Goal: Find specific page/section: Find specific page/section

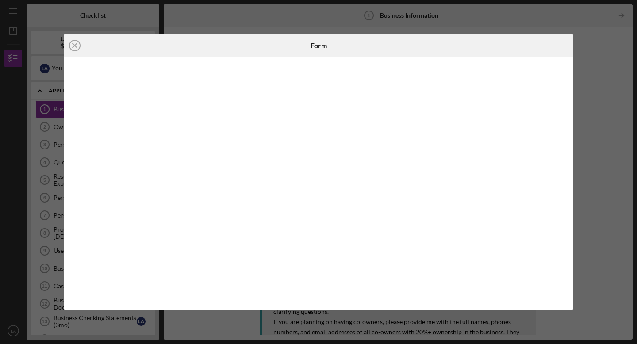
click at [598, 135] on div "Icon/Close Form" at bounding box center [318, 172] width 637 height 344
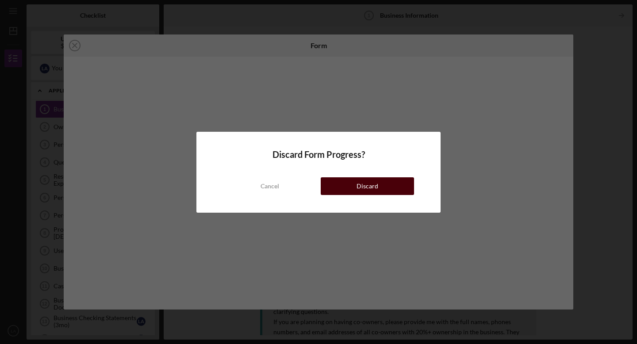
click at [366, 187] on div "Discard" at bounding box center [367, 186] width 22 height 18
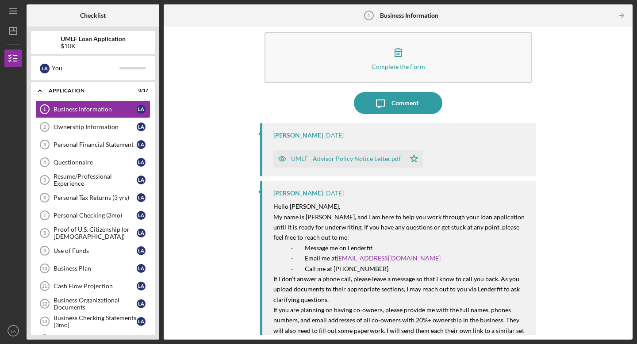
scroll to position [13, 0]
click at [81, 162] on div "Questionnaire" at bounding box center [95, 162] width 83 height 7
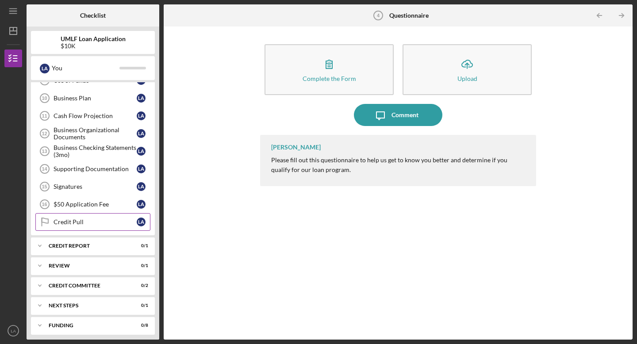
scroll to position [174, 0]
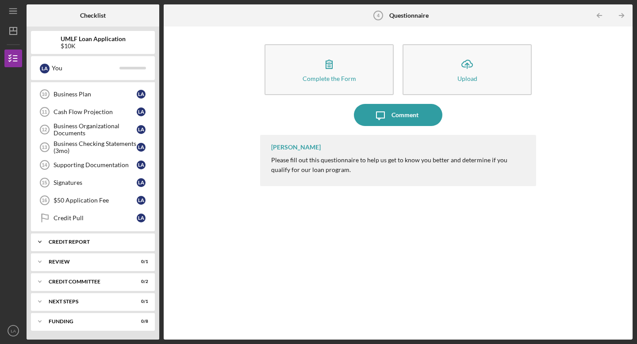
click at [41, 241] on icon "Icon/Expander" at bounding box center [40, 242] width 18 height 18
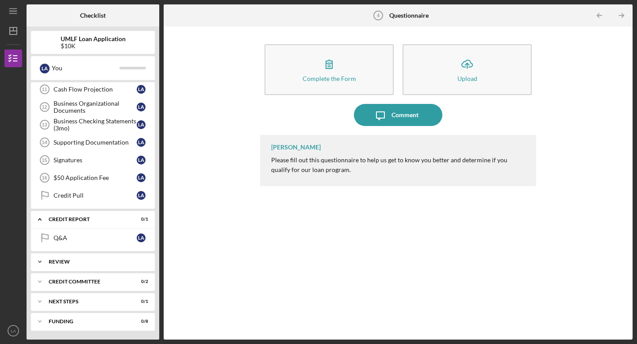
click at [42, 262] on icon "Icon/Expander" at bounding box center [40, 262] width 18 height 18
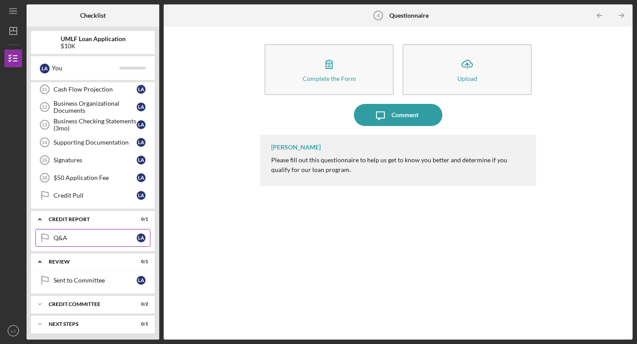
scroll to position [219, 0]
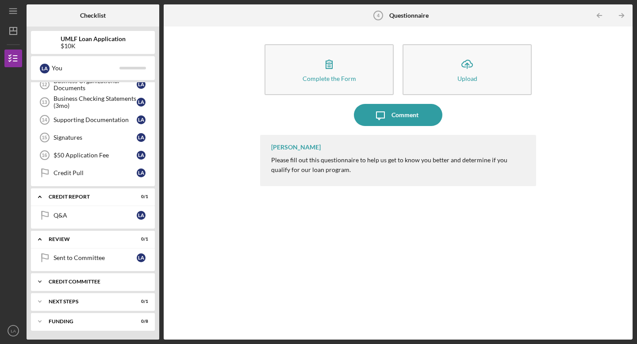
click at [40, 281] on polyline at bounding box center [39, 282] width 3 height 2
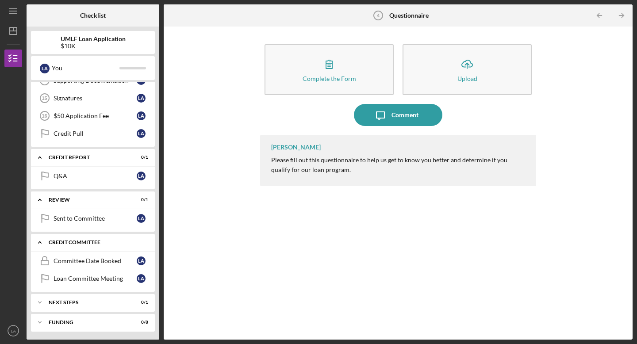
scroll to position [260, 0]
click at [39, 301] on icon "Icon/Expander" at bounding box center [40, 302] width 18 height 18
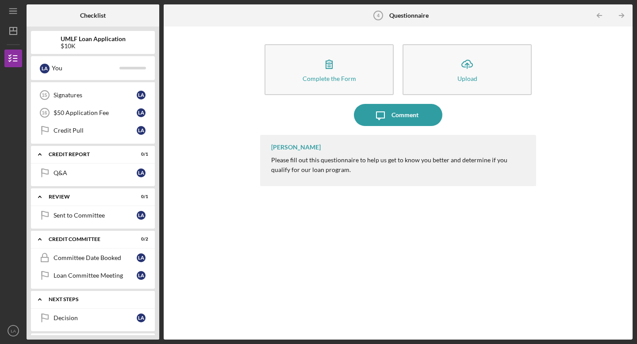
scroll to position [282, 0]
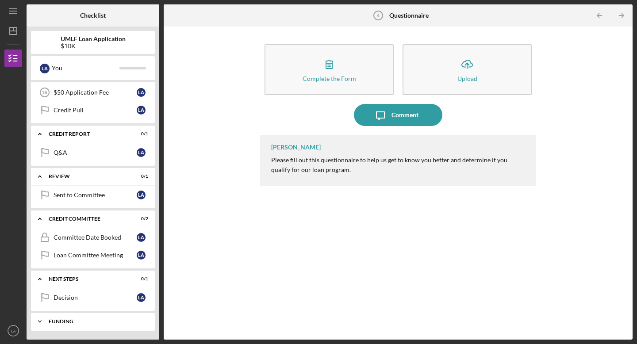
click at [41, 320] on icon "Icon/Expander" at bounding box center [40, 322] width 18 height 18
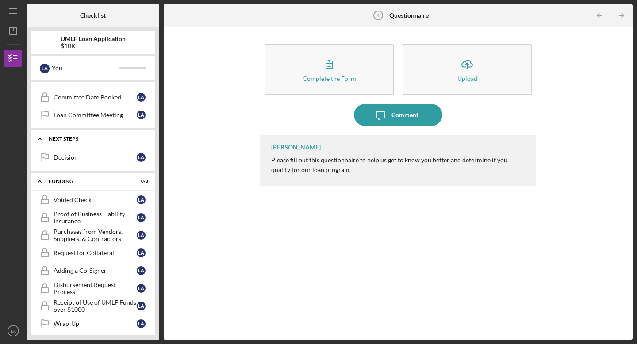
scroll to position [428, 0]
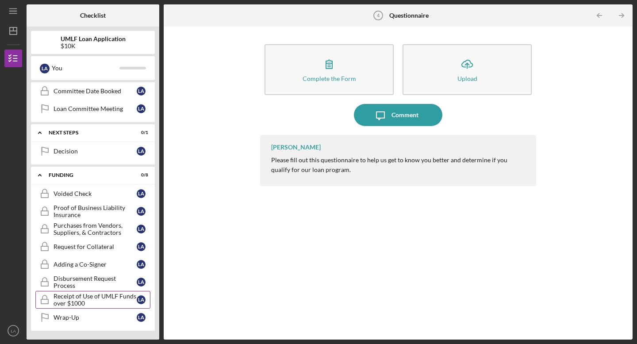
click at [70, 303] on div "Receipt of Use of UMLF Funds over $1000" at bounding box center [95, 300] width 83 height 14
